Goal: Find specific page/section: Find specific page/section

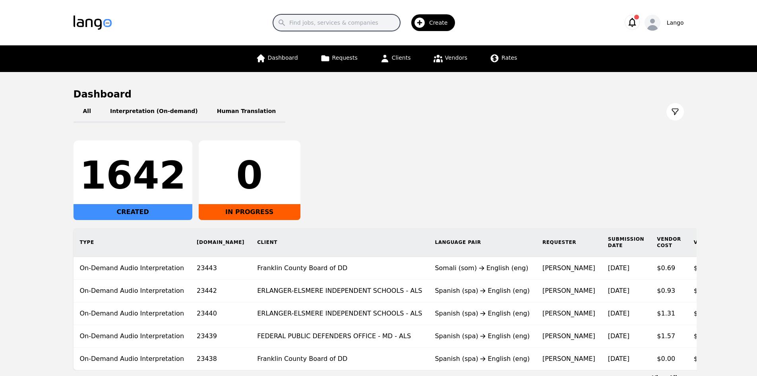
drag, startPoint x: 340, startPoint y: 30, endPoint x: 345, endPoint y: 25, distance: 7.3
click at [340, 30] on input "Search" at bounding box center [336, 22] width 127 height 17
drag, startPoint x: 180, startPoint y: 48, endPoint x: 198, endPoint y: 49, distance: 18.7
click at [179, 49] on div "Dashboard Requests Clients Vendors Rates" at bounding box center [378, 58] width 483 height 27
click at [399, 63] on link "Clients" at bounding box center [395, 58] width 41 height 27
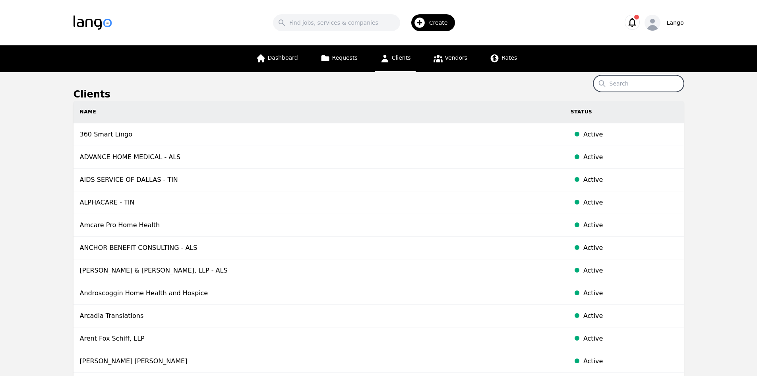
click at [625, 90] on input "Search" at bounding box center [638, 83] width 91 height 17
paste input "[MEDICAL_DATA] Health"
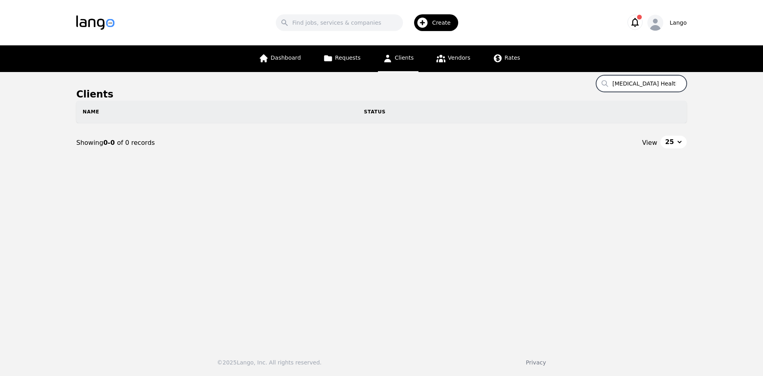
type input "[MEDICAL_DATA] Health"
